Goal: Transaction & Acquisition: Purchase product/service

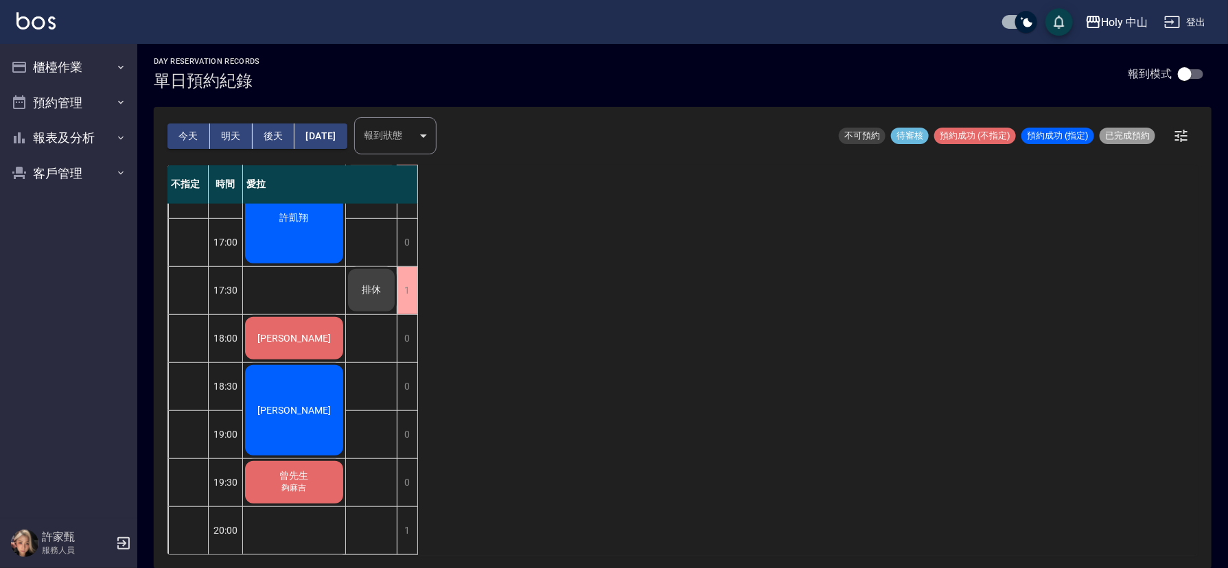
scroll to position [226, 0]
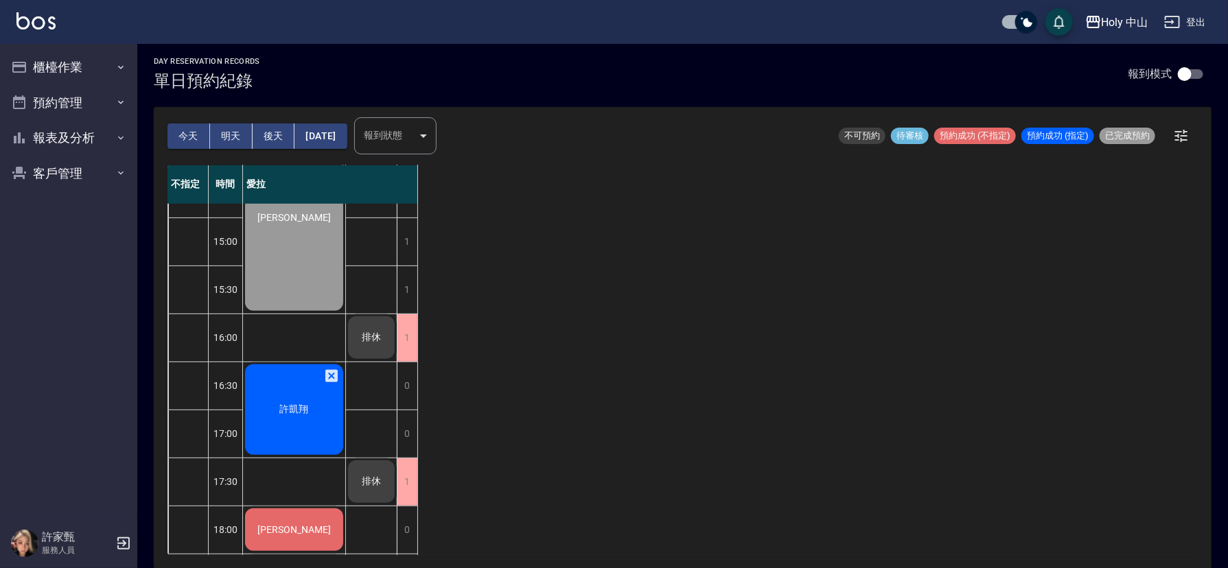
click at [296, 79] on span "許凱翔" at bounding box center [294, 73] width 79 height 11
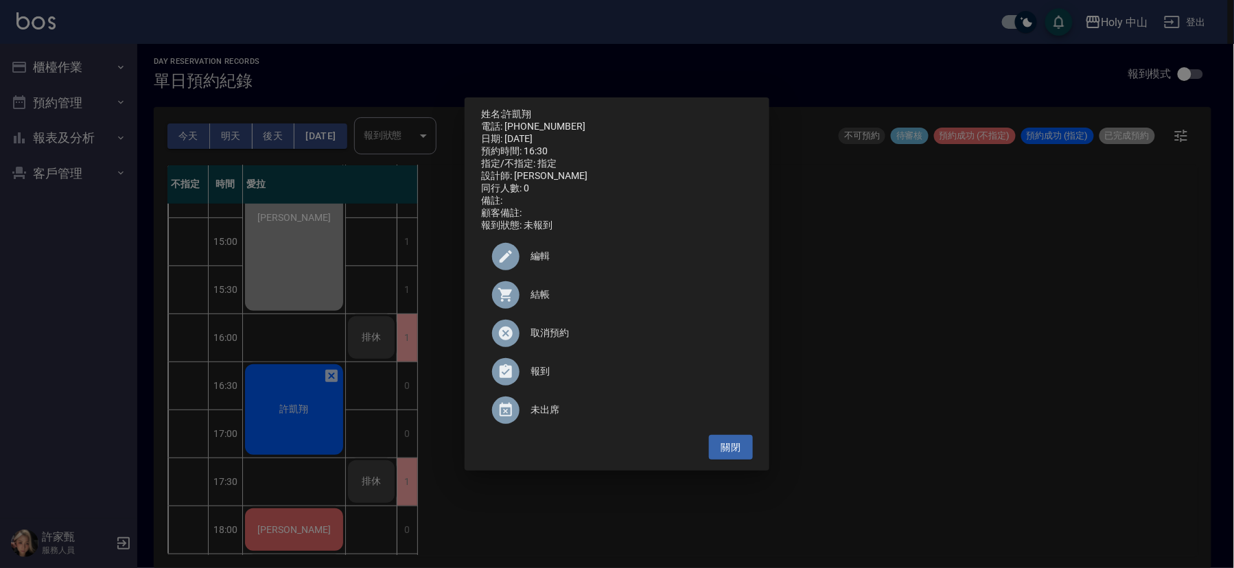
click at [538, 301] on span "結帳" at bounding box center [635, 295] width 211 height 14
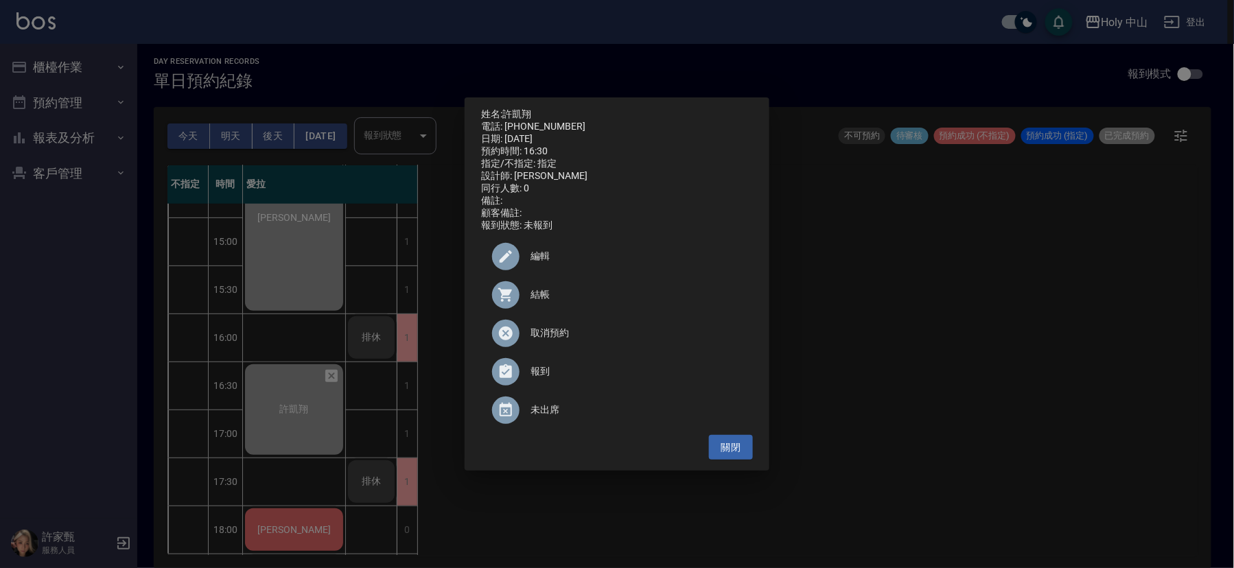
click at [939, 300] on div "姓名: [PERSON_NAME] 電話: [PHONE_NUMBER] 日期: [DATE] 預約時間: 16:30 指定/不指定: 指定 設計師: 愛拉 …" at bounding box center [617, 284] width 1234 height 568
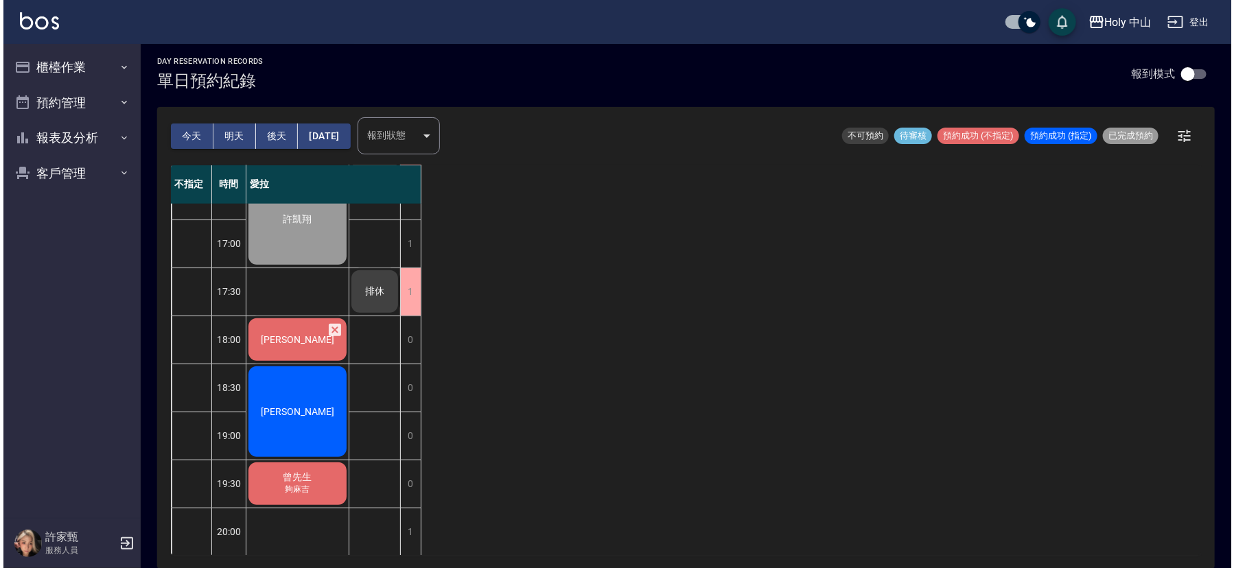
scroll to position [432, 0]
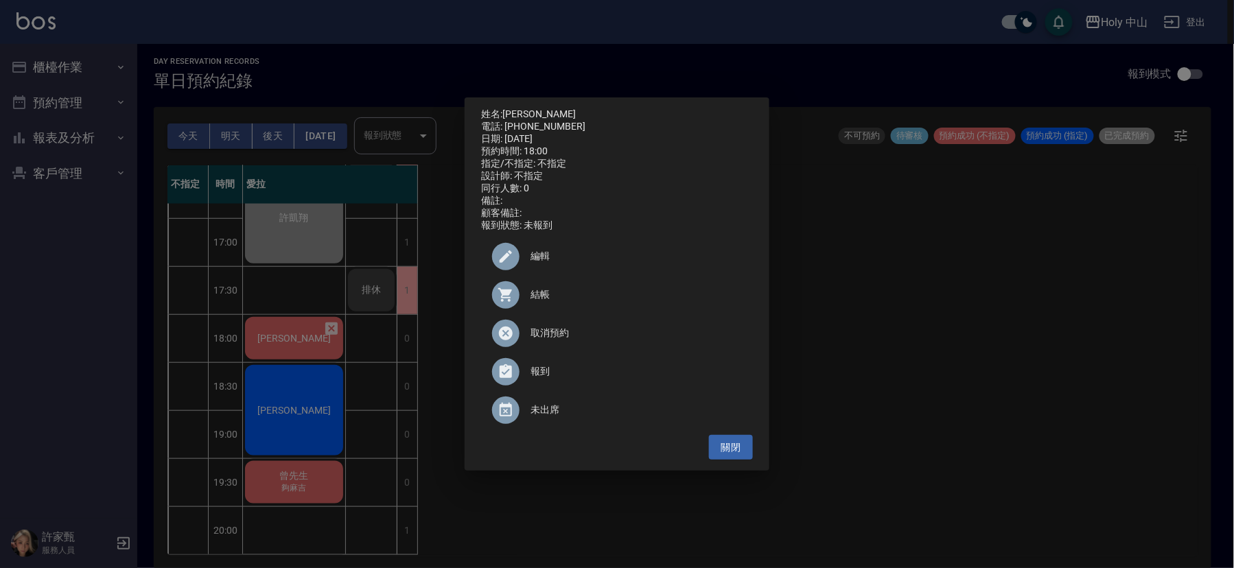
click at [545, 295] on span "結帳" at bounding box center [635, 295] width 211 height 14
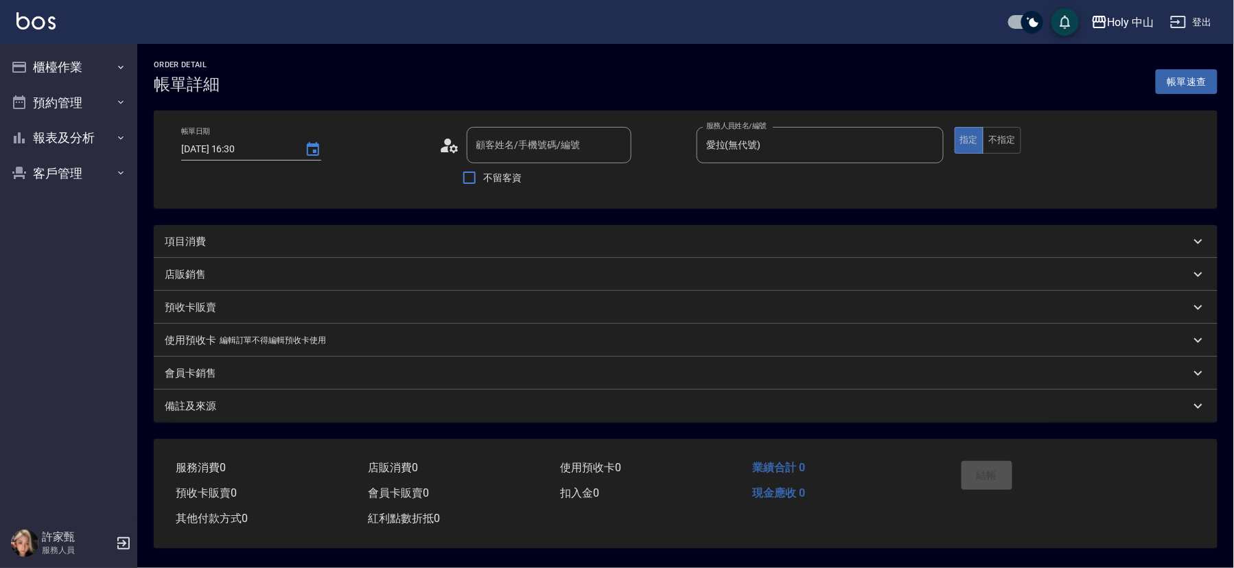
type input "[DATE] 16:30"
type input "愛拉(無代號)"
click at [339, 239] on div "項目消費" at bounding box center [677, 242] width 1025 height 14
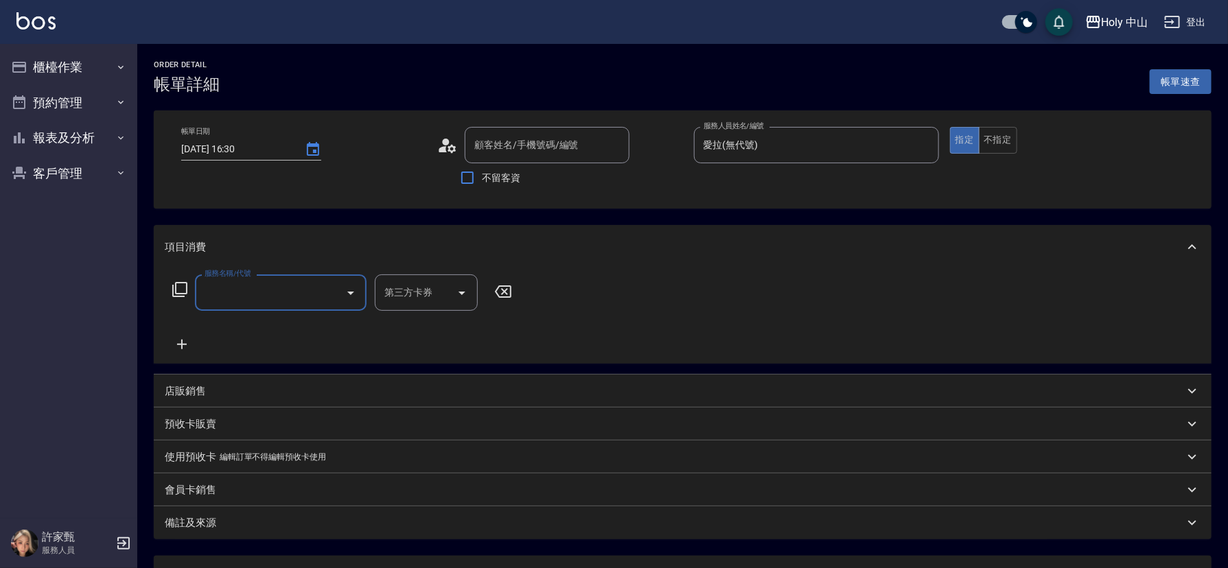
type input "[PERSON_NAME]/0939098788/"
click at [293, 290] on input "服務名稱/代號" at bounding box center [270, 293] width 139 height 24
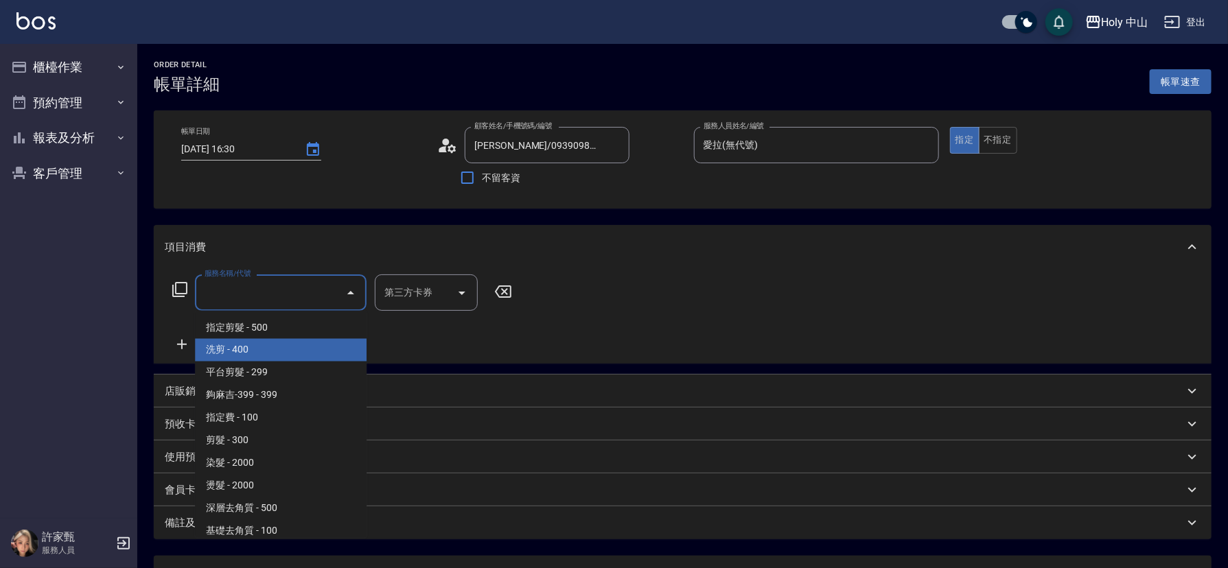
click at [266, 353] on span "洗剪 - 400" at bounding box center [281, 350] width 172 height 23
type input "洗剪(3)"
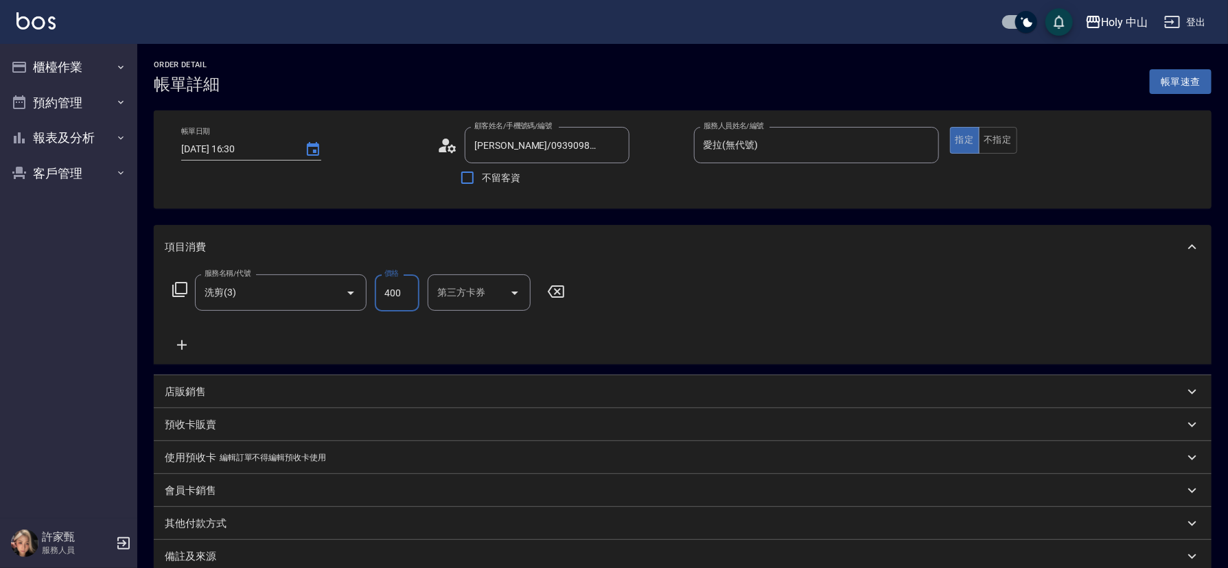
click at [404, 296] on input "400" at bounding box center [397, 292] width 45 height 37
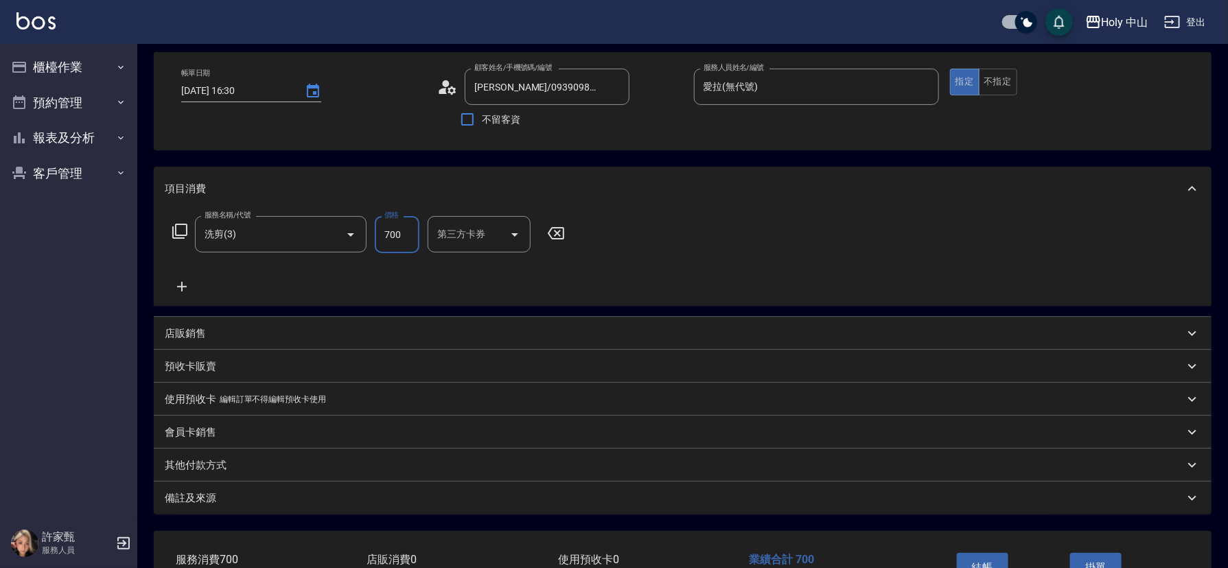
scroll to position [152, 0]
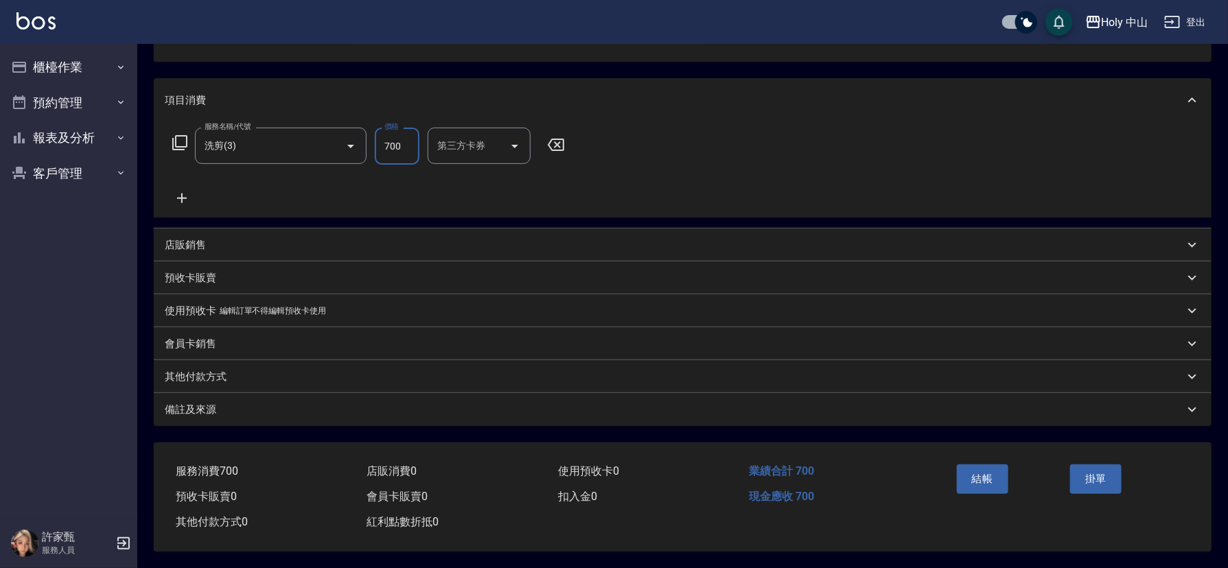
type input "700"
click at [342, 412] on div "備註及來源" at bounding box center [682, 409] width 1057 height 33
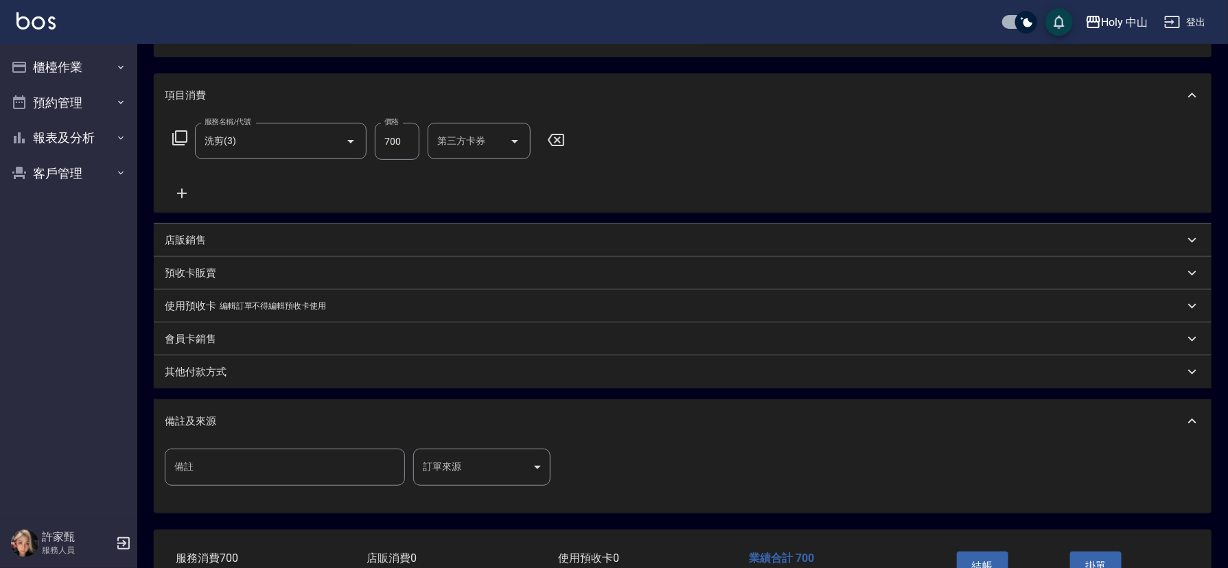
click at [444, 467] on body "Holy 中山 登出 櫃檯作業 打帳單 帳單列表 營業儀表板 現場電腦打卡 預約管理 預約管理 單日預約紀錄 單週預約紀錄 報表及分析 報表目錄 店家日報表 …" at bounding box center [614, 251] width 1228 height 807
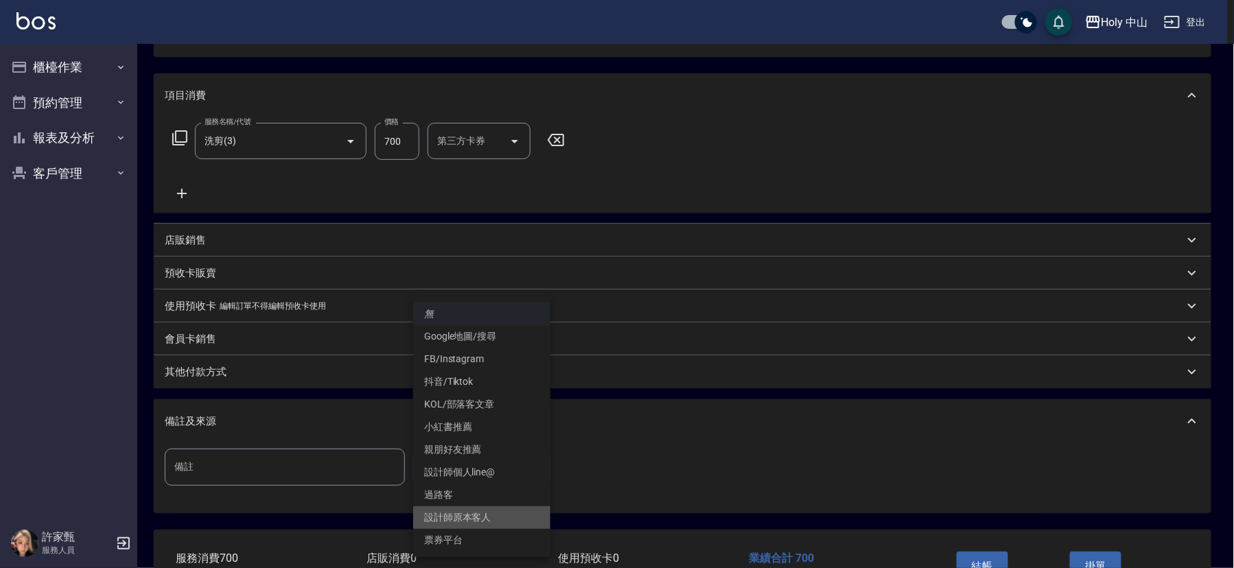
click at [482, 508] on li "設計師原本客人" at bounding box center [481, 517] width 137 height 23
type input "設計師原本客人"
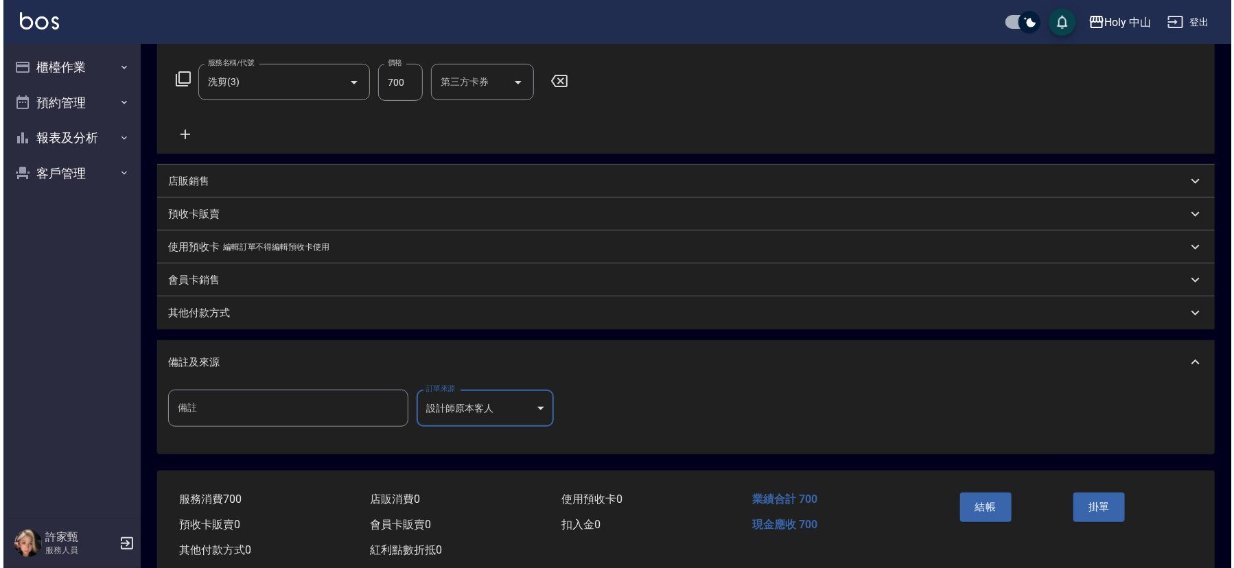
scroll to position [244, 0]
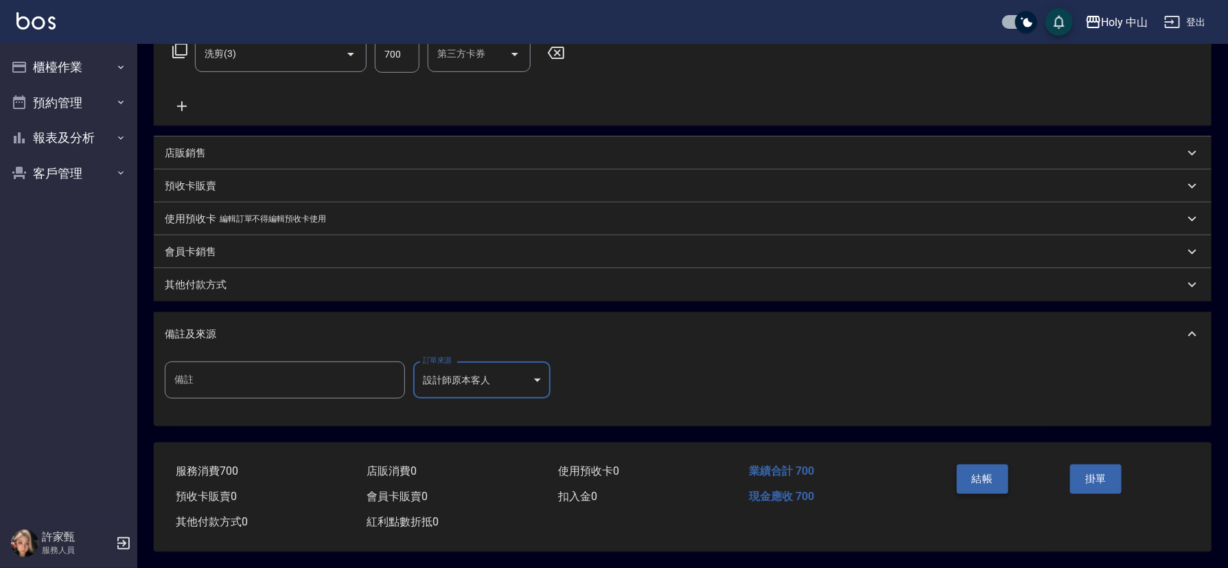
click at [963, 471] on button "結帳" at bounding box center [982, 479] width 51 height 29
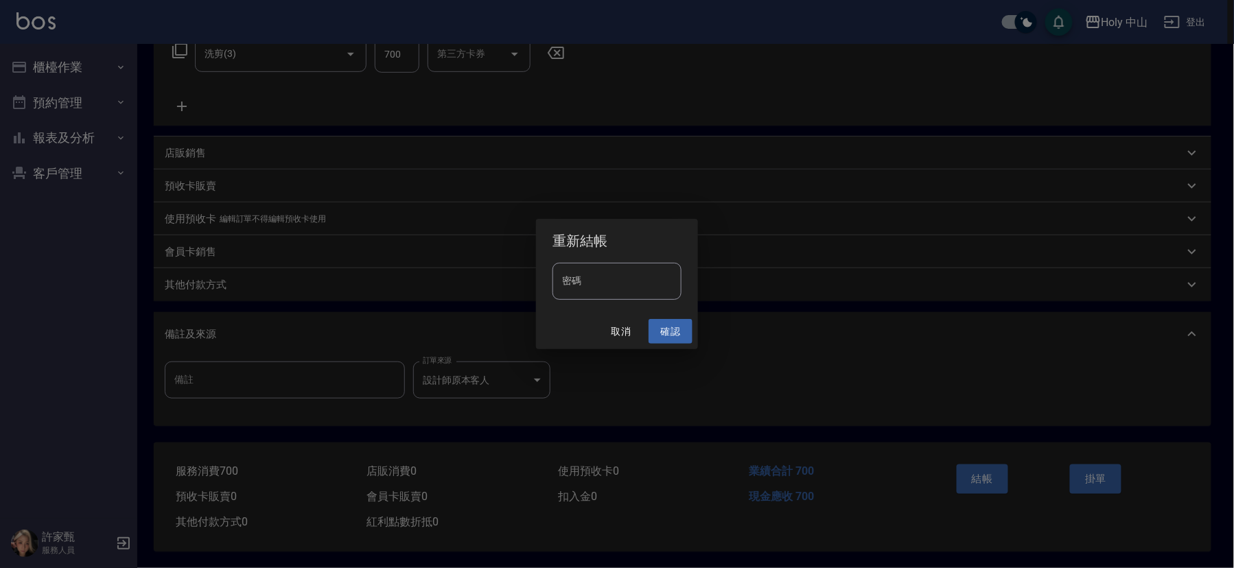
click at [664, 331] on button "確認" at bounding box center [670, 331] width 44 height 25
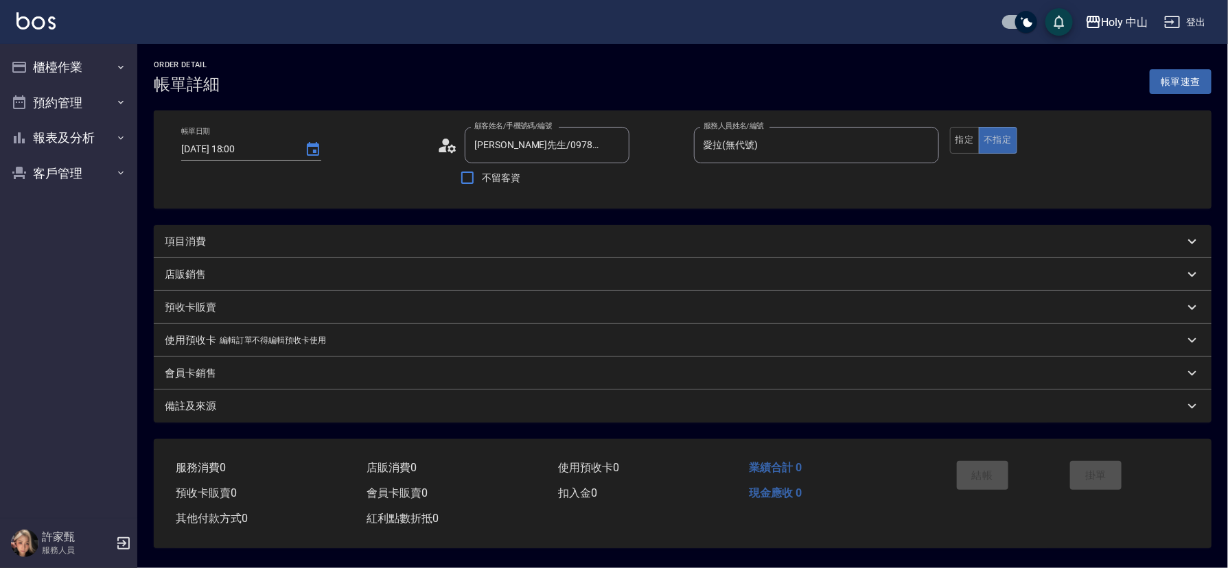
click at [367, 237] on div "項目消費" at bounding box center [682, 241] width 1057 height 33
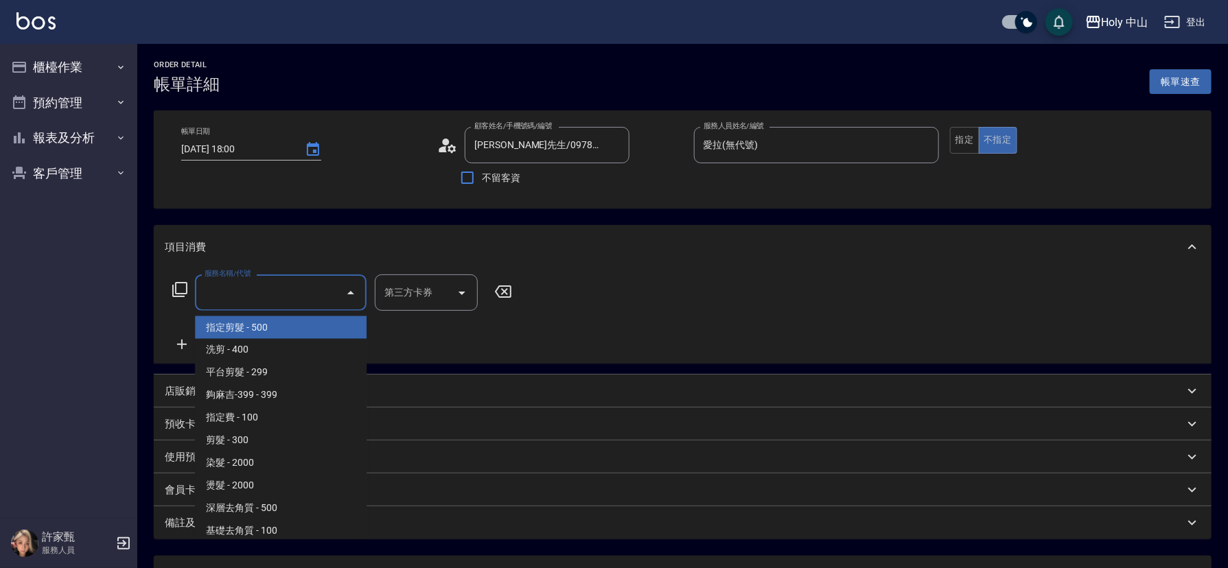
drag, startPoint x: 273, startPoint y: 284, endPoint x: 275, endPoint y: 297, distance: 13.2
click at [273, 285] on input "服務名稱/代號" at bounding box center [270, 293] width 139 height 24
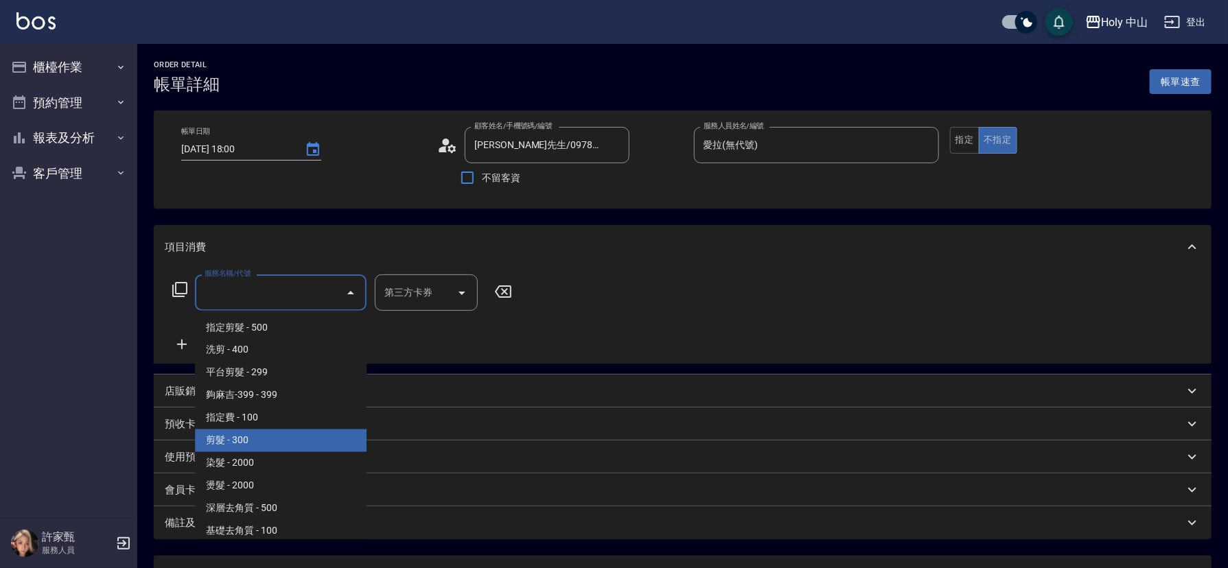
click at [258, 440] on span "剪髮 - 300" at bounding box center [281, 441] width 172 height 23
type input "剪髮(C02)"
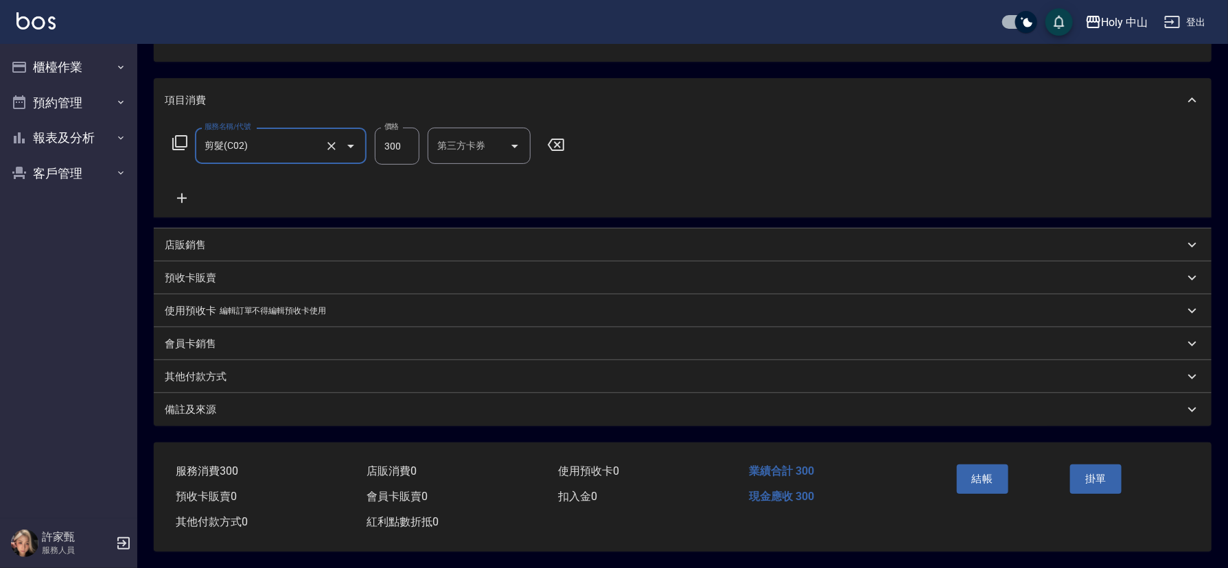
scroll to position [152, 0]
click at [382, 404] on div "備註及來源" at bounding box center [674, 410] width 1019 height 14
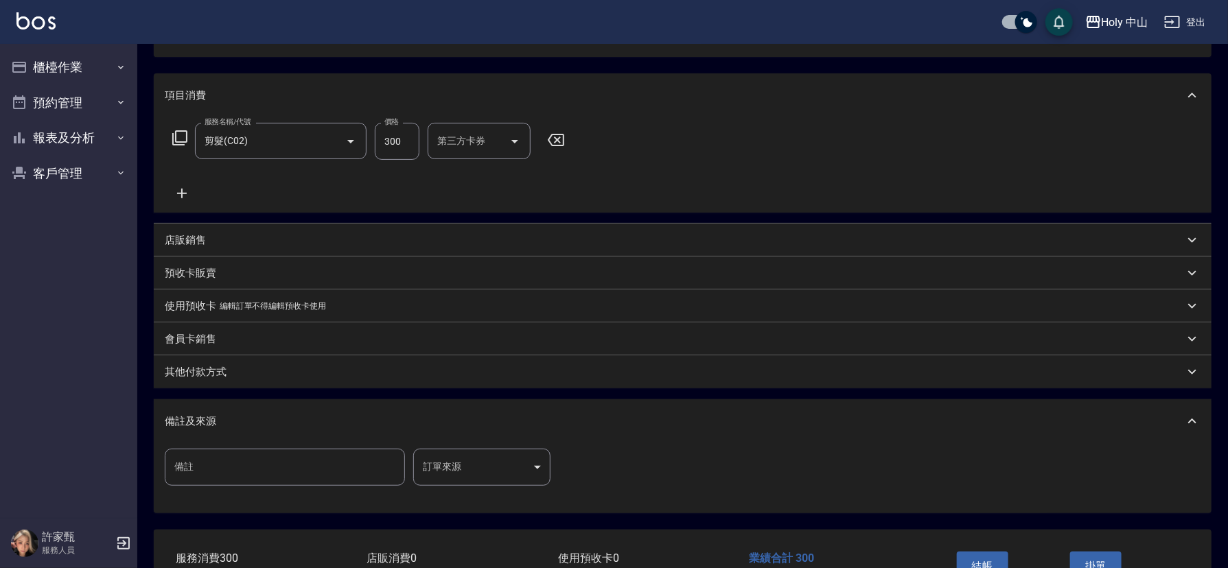
click at [456, 470] on body "Holy 中山 登出 櫃檯作業 打帳單 帳單列表 營業儀表板 現場電腦打卡 預約管理 預約管理 單日預約紀錄 單週預約紀錄 報表及分析 報表目錄 店家日報表 …" at bounding box center [614, 251] width 1228 height 807
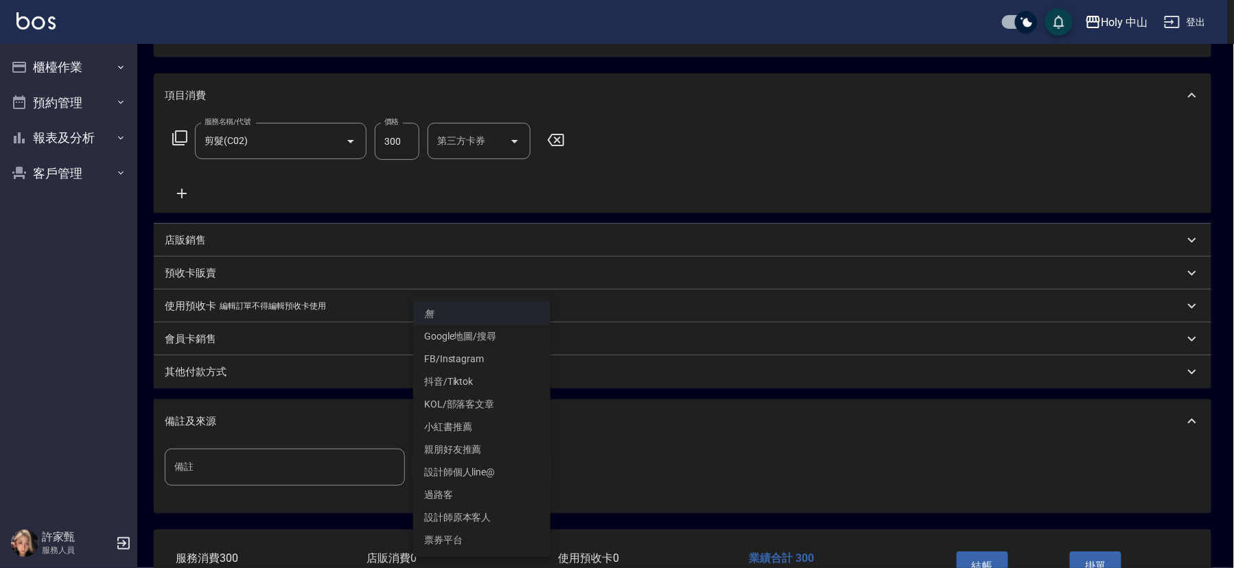
click at [456, 495] on li "過路客" at bounding box center [481, 495] width 137 height 23
type input "過路客"
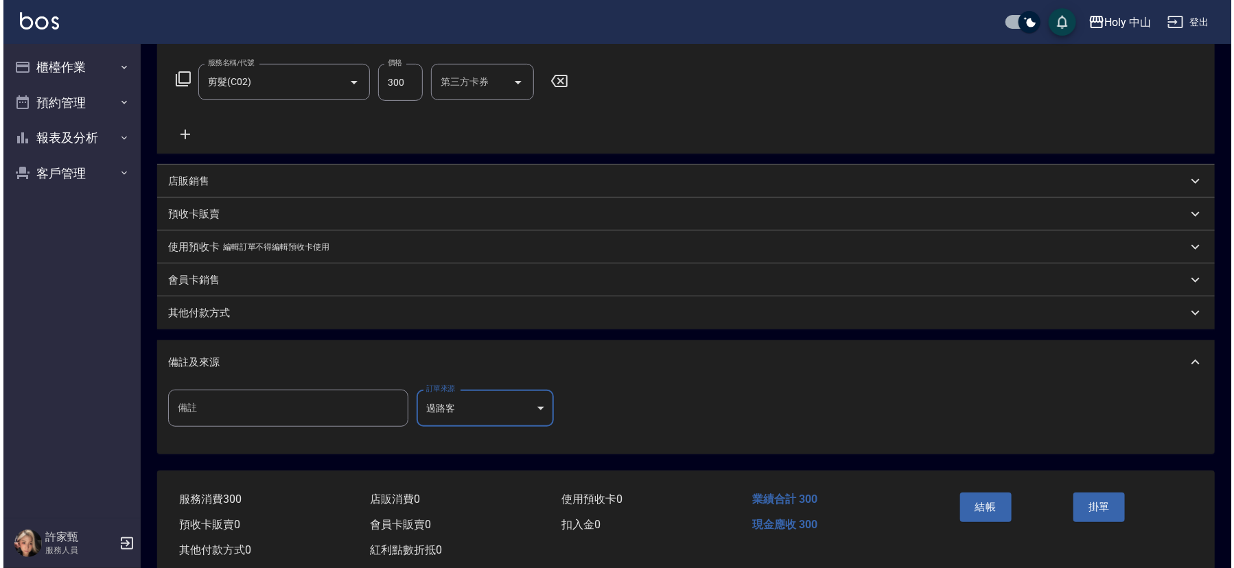
scroll to position [244, 0]
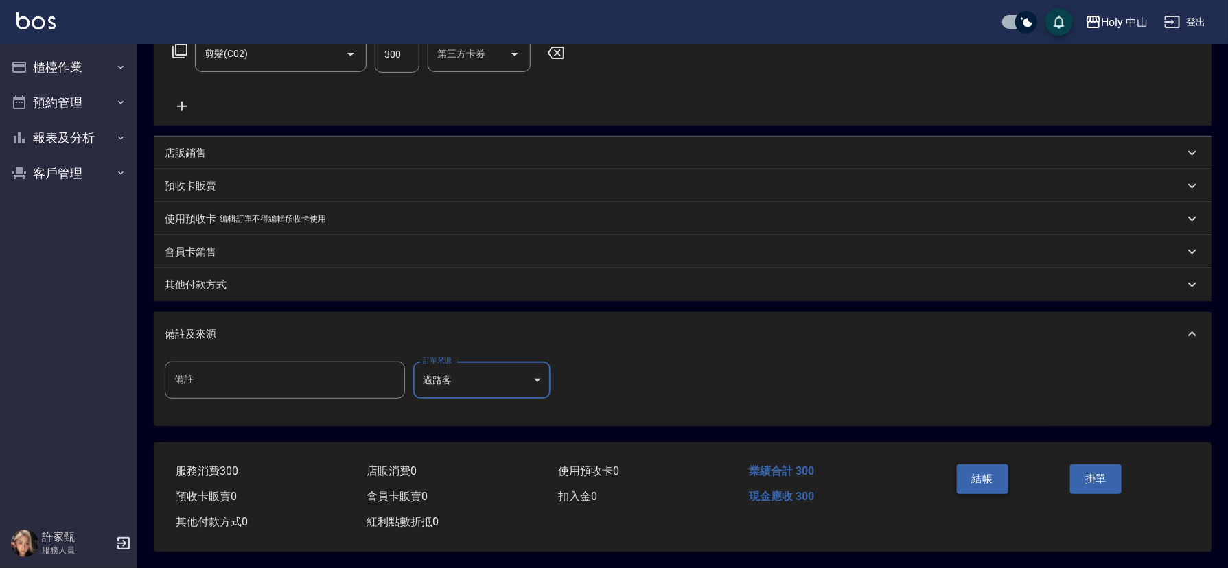
click at [976, 473] on button "結帳" at bounding box center [982, 479] width 51 height 29
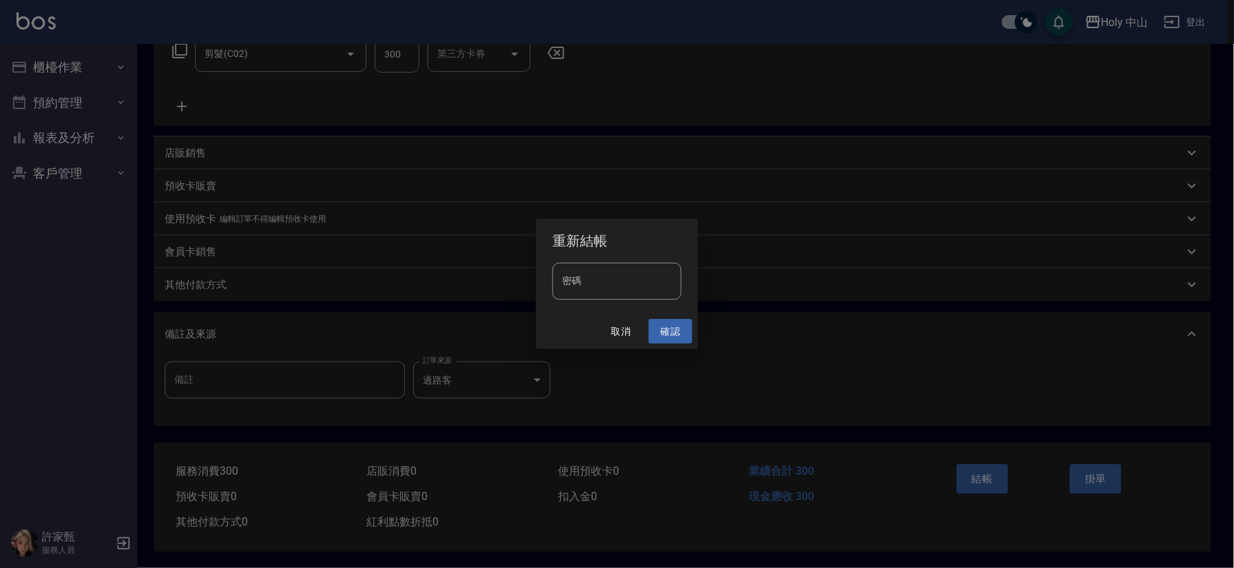
click at [661, 331] on button "確認" at bounding box center [670, 331] width 44 height 25
